Goal: Navigation & Orientation: Find specific page/section

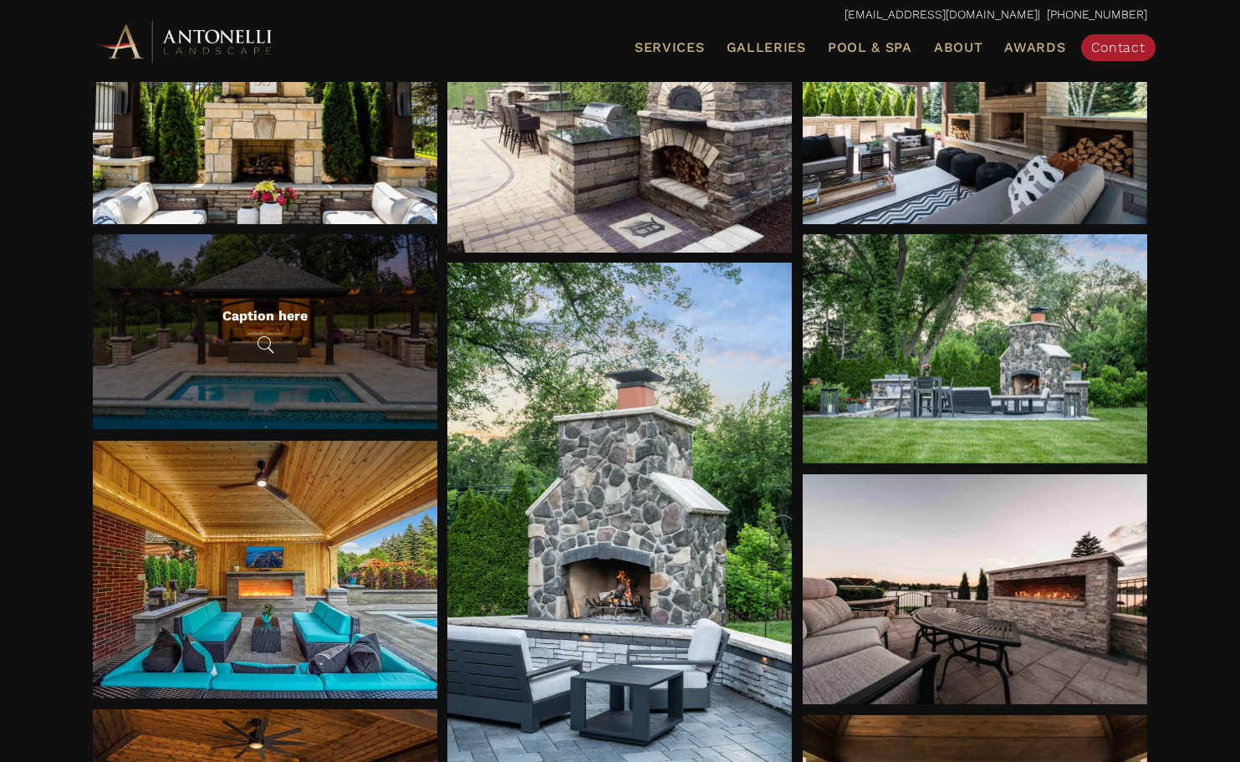
click at [243, 320] on div "Caption here" at bounding box center [264, 315] width 85 height 16
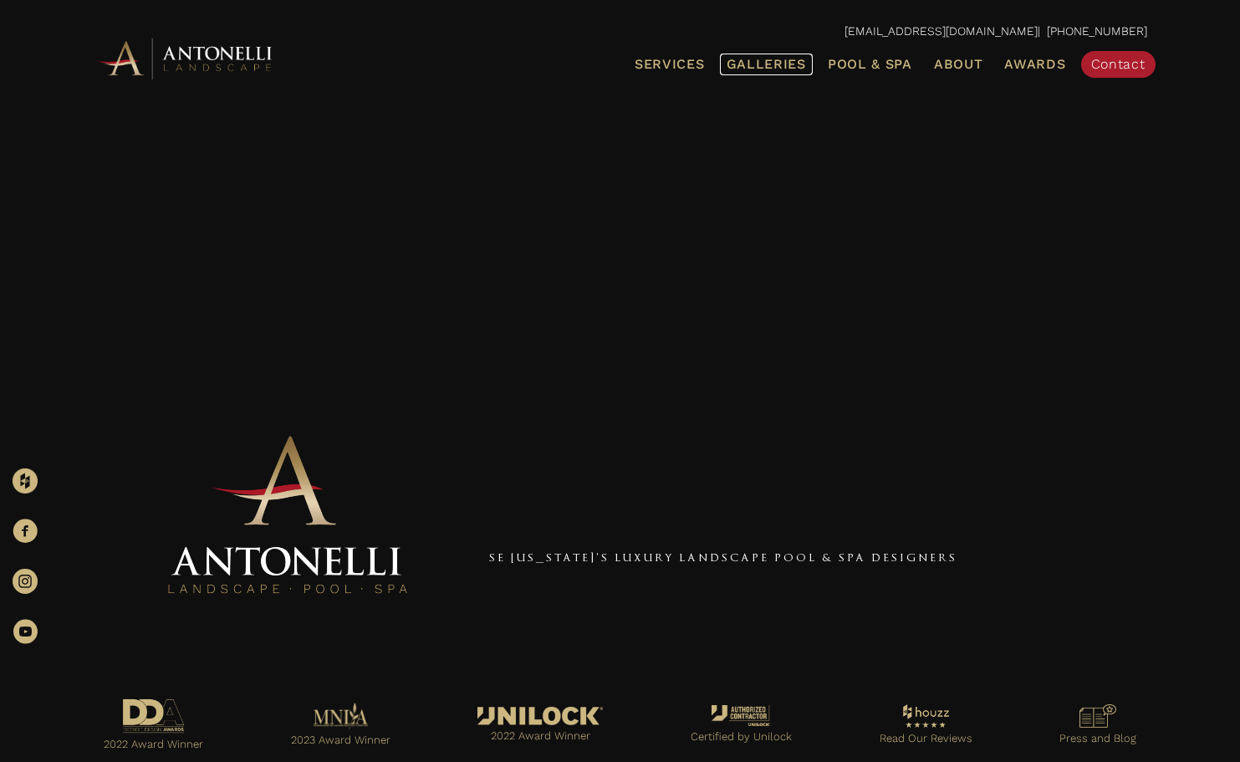
click at [747, 56] on span "Galleries" at bounding box center [766, 64] width 79 height 16
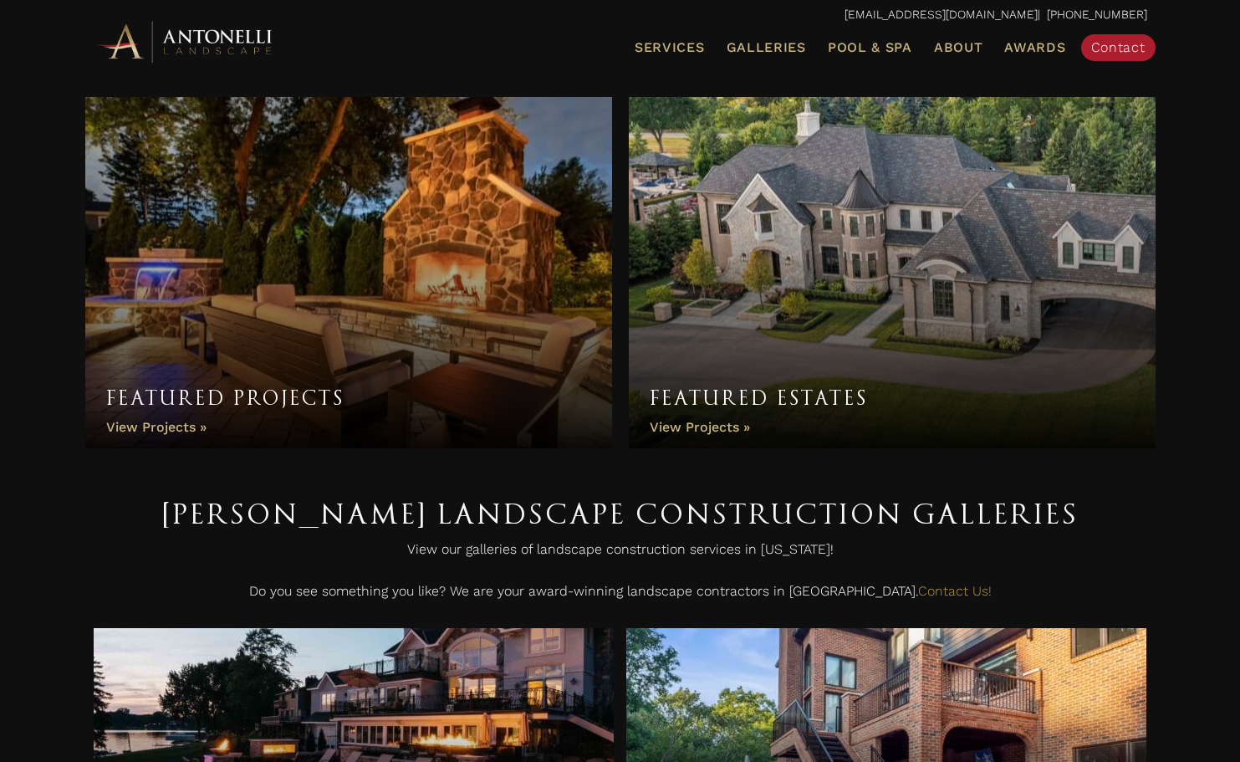
click at [831, 394] on link "Featured Estates" at bounding box center [892, 272] width 527 height 351
